Goal: Information Seeking & Learning: Learn about a topic

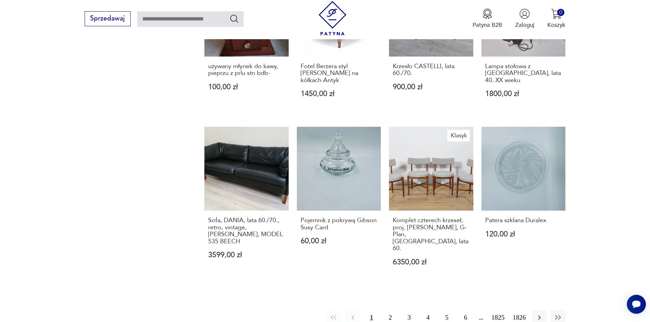
scroll to position [665, 0]
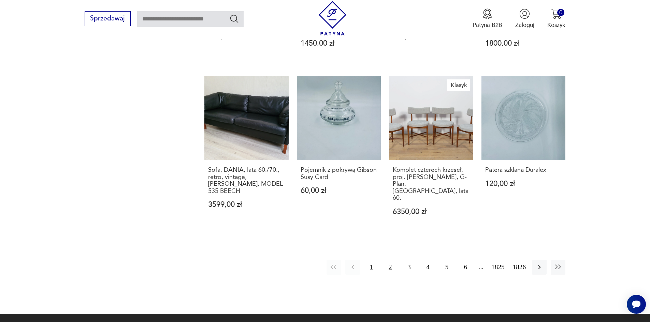
click at [395, 260] on button "2" at bounding box center [390, 267] width 15 height 15
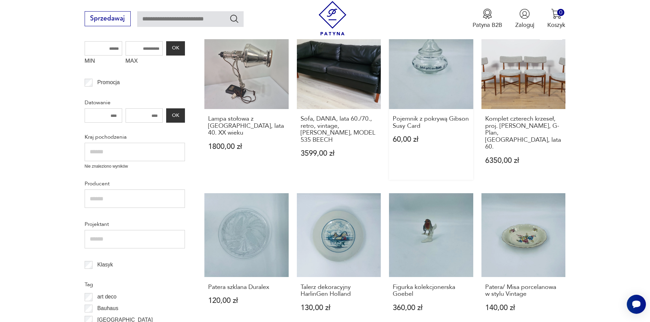
scroll to position [191, 0]
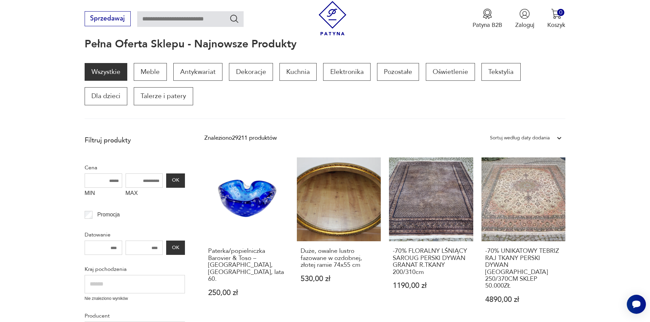
scroll to position [79, 0]
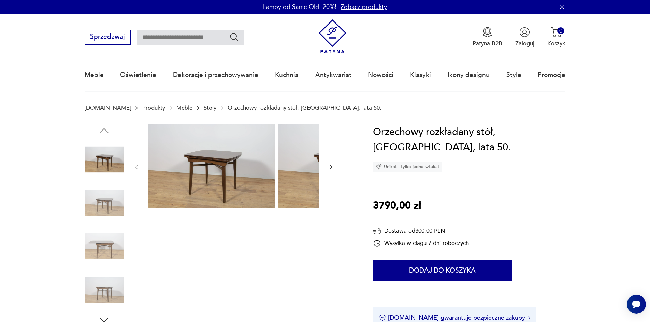
click at [100, 208] on img at bounding box center [104, 202] width 39 height 39
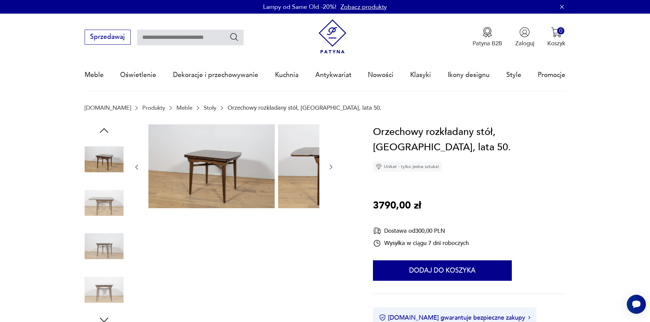
click at [95, 220] on img at bounding box center [104, 202] width 39 height 39
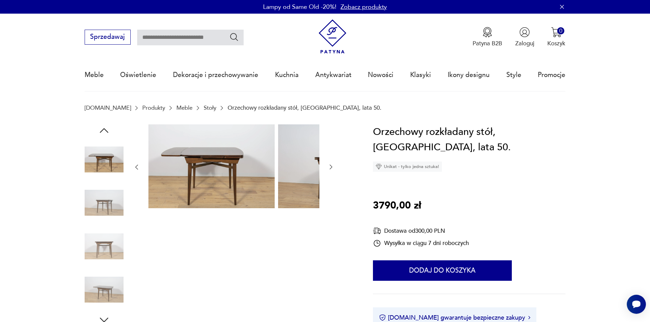
click at [96, 229] on div at bounding box center [104, 225] width 39 height 171
click at [105, 246] on img at bounding box center [104, 246] width 39 height 39
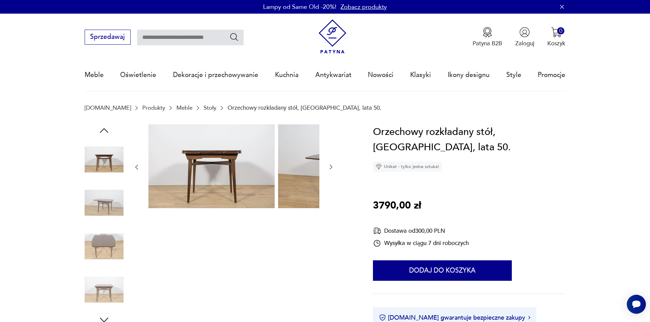
click at [92, 243] on img at bounding box center [104, 246] width 39 height 39
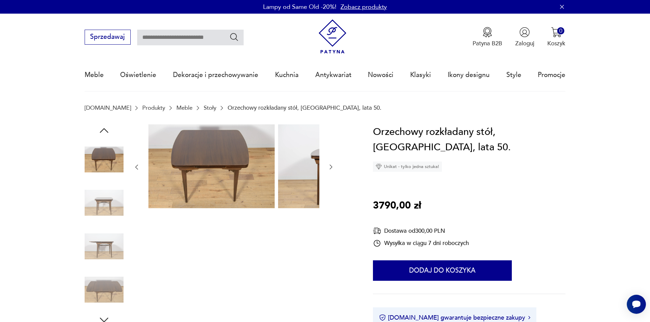
click at [95, 255] on img at bounding box center [104, 246] width 39 height 39
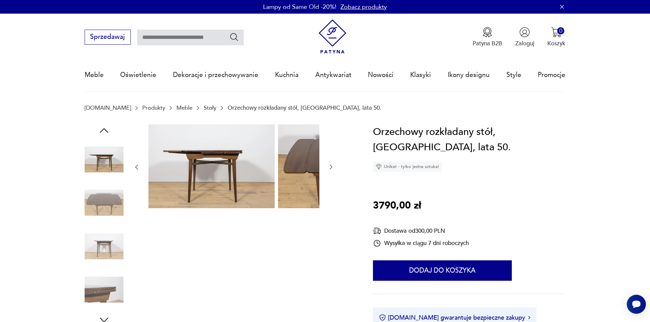
click at [102, 263] on img at bounding box center [104, 246] width 39 height 39
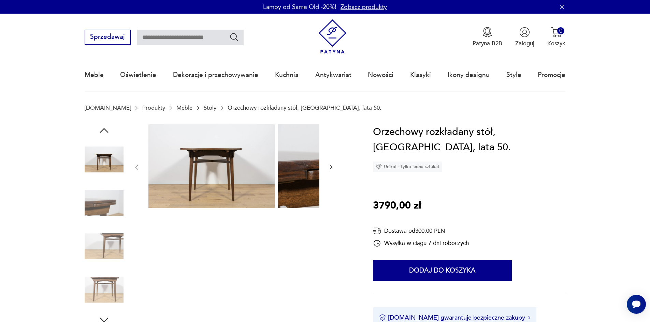
click at [99, 257] on img at bounding box center [104, 246] width 39 height 39
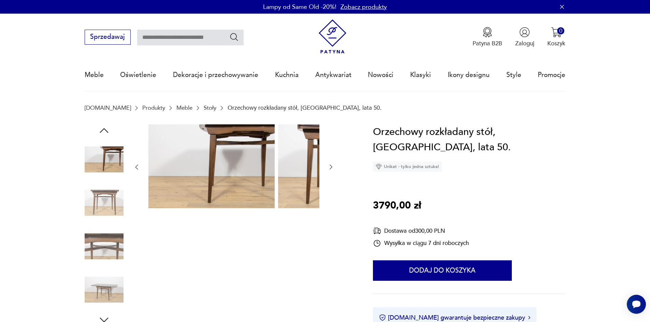
click at [92, 250] on img at bounding box center [104, 246] width 39 height 39
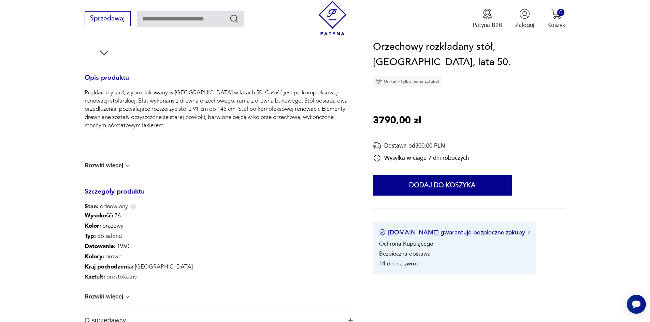
scroll to position [307, 0]
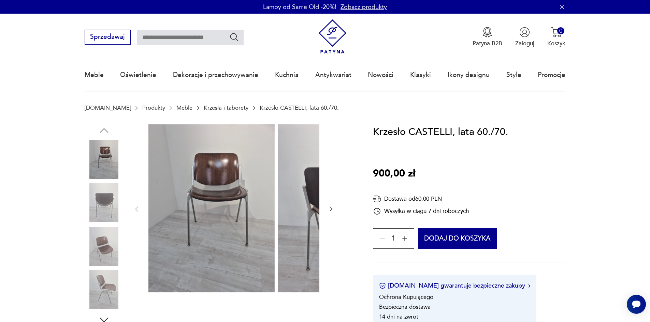
click at [90, 213] on img at bounding box center [104, 202] width 39 height 39
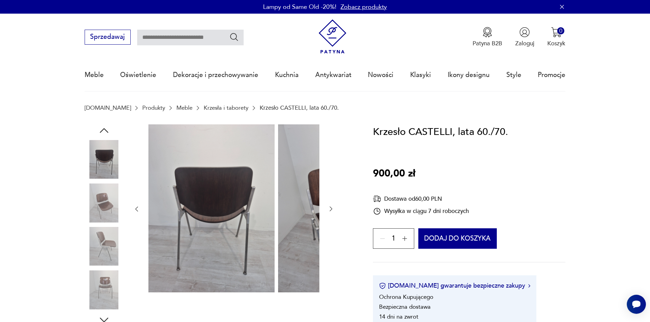
click at [91, 209] on img at bounding box center [104, 202] width 39 height 39
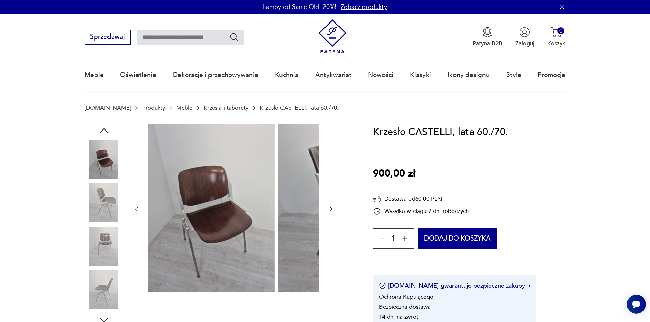
click at [93, 215] on img at bounding box center [104, 202] width 39 height 39
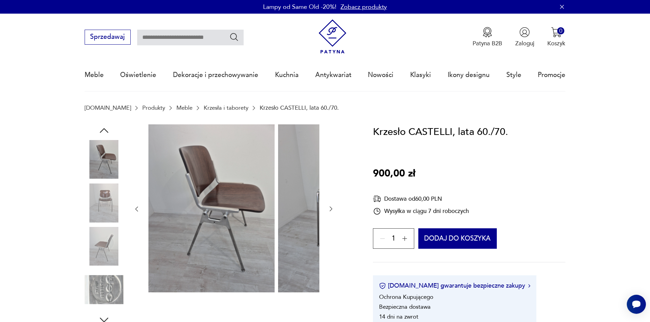
click at [99, 231] on img at bounding box center [104, 246] width 39 height 39
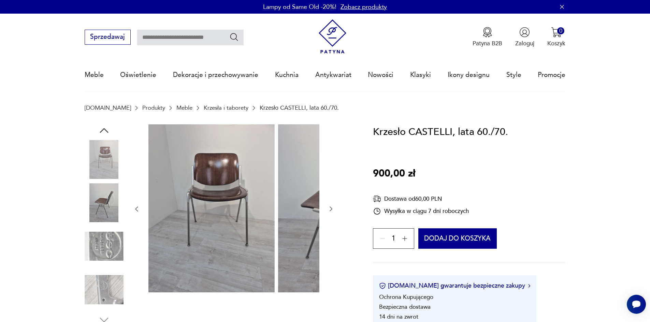
click at [104, 245] on img at bounding box center [104, 246] width 39 height 39
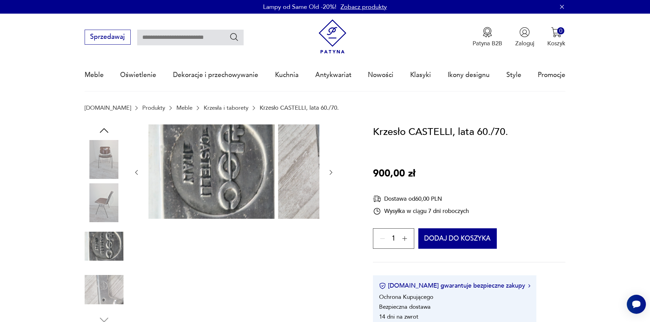
click at [107, 266] on img at bounding box center [104, 246] width 39 height 39
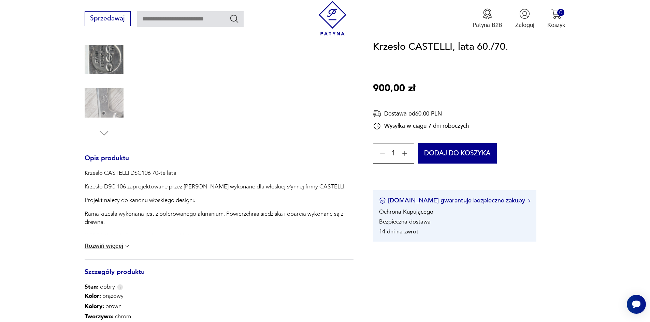
scroll to position [205, 0]
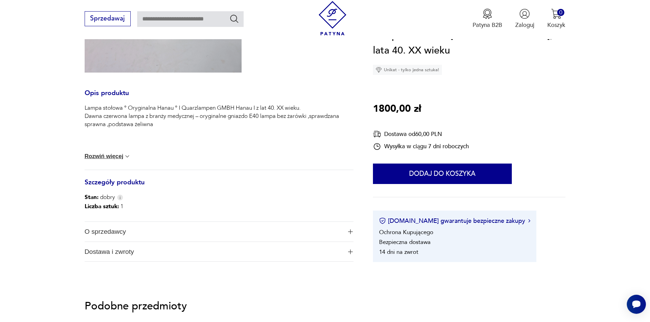
scroll to position [307, 0]
